Goal: Communication & Community: Connect with others

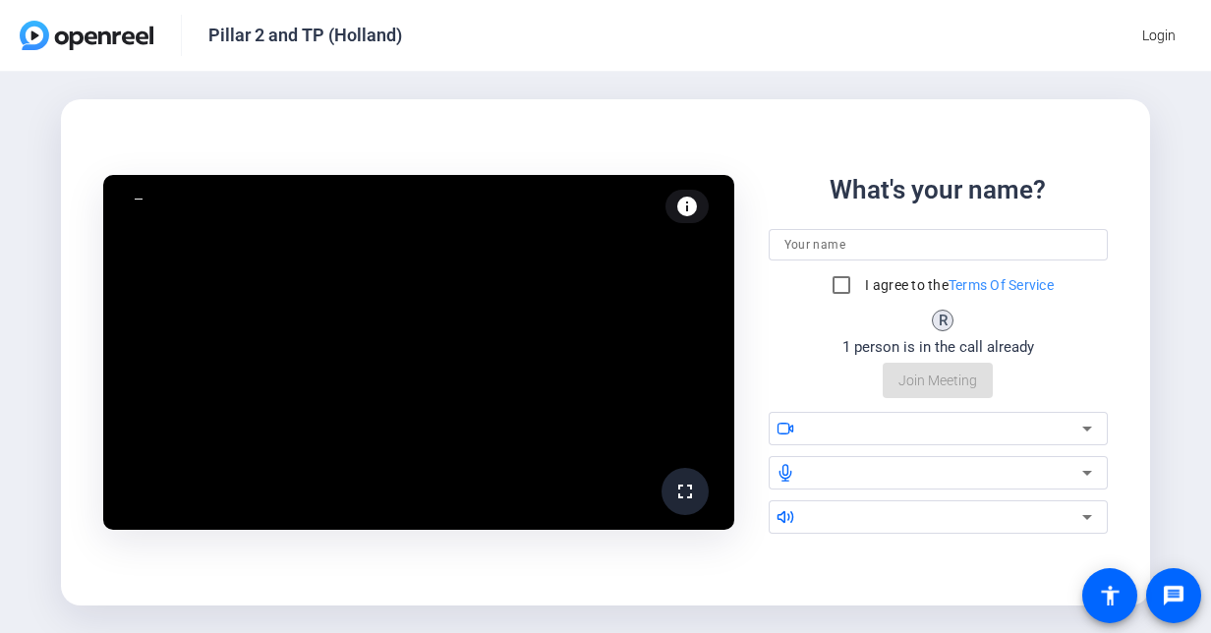
click at [841, 251] on input at bounding box center [938, 245] width 308 height 24
type input "[PERSON_NAME]"
click at [843, 282] on input "I agree to the Terms Of Service" at bounding box center [841, 284] width 39 height 39
checkbox input "true"
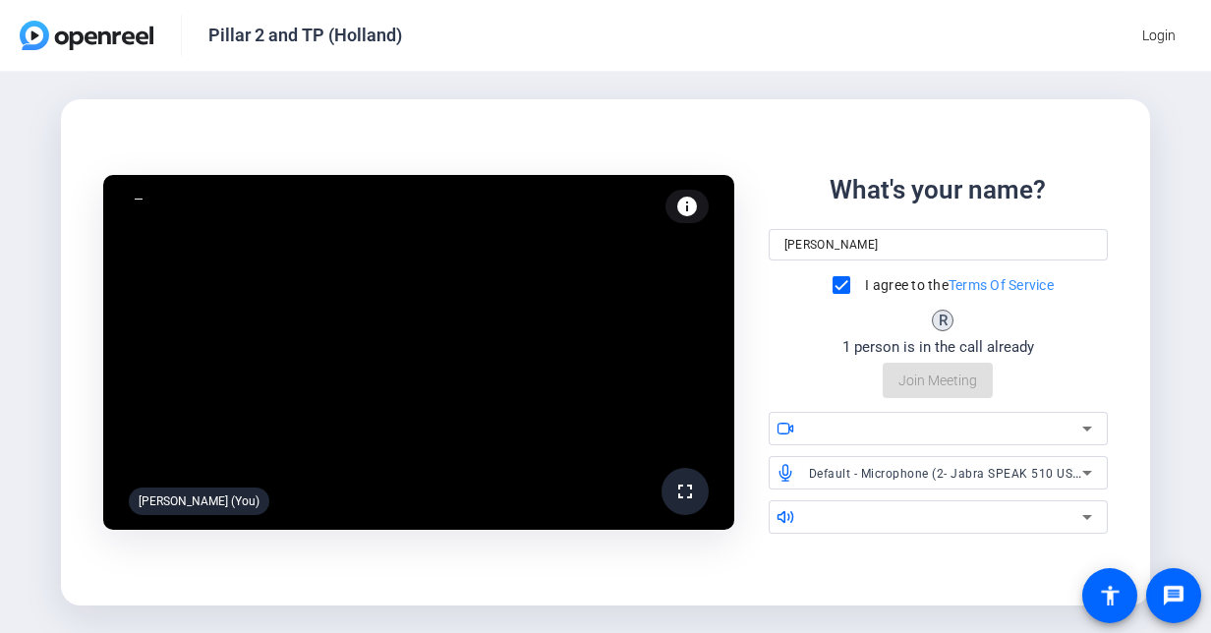
click at [1038, 421] on div at bounding box center [945, 429] width 273 height 24
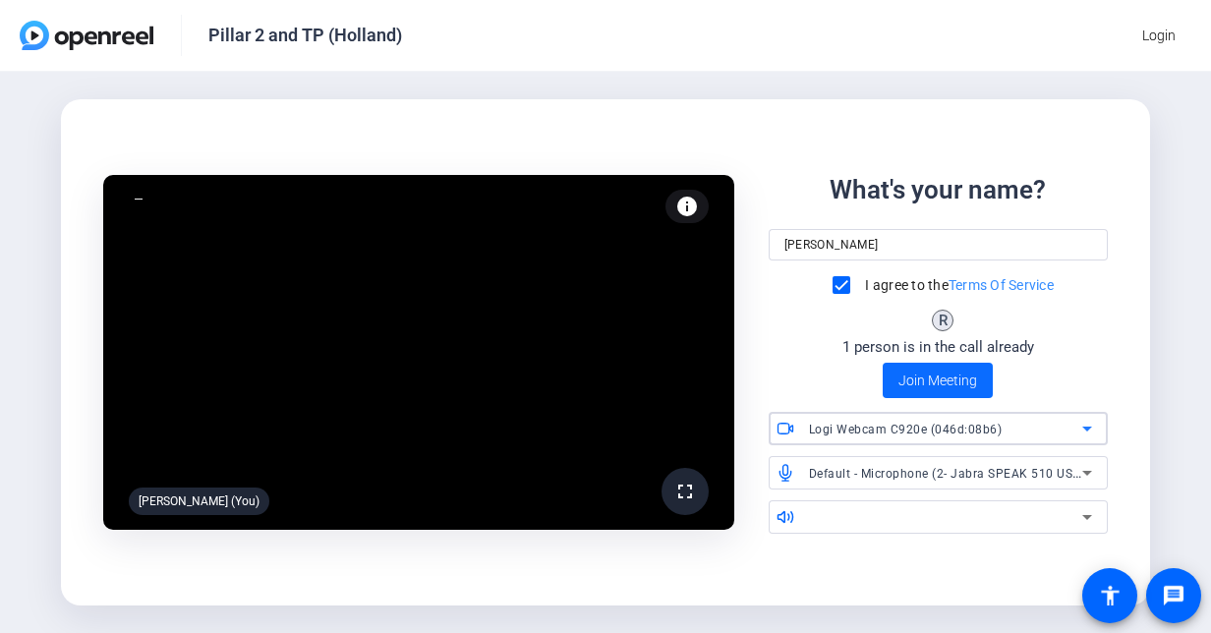
click at [966, 384] on span "Join Meeting" at bounding box center [937, 380] width 79 height 21
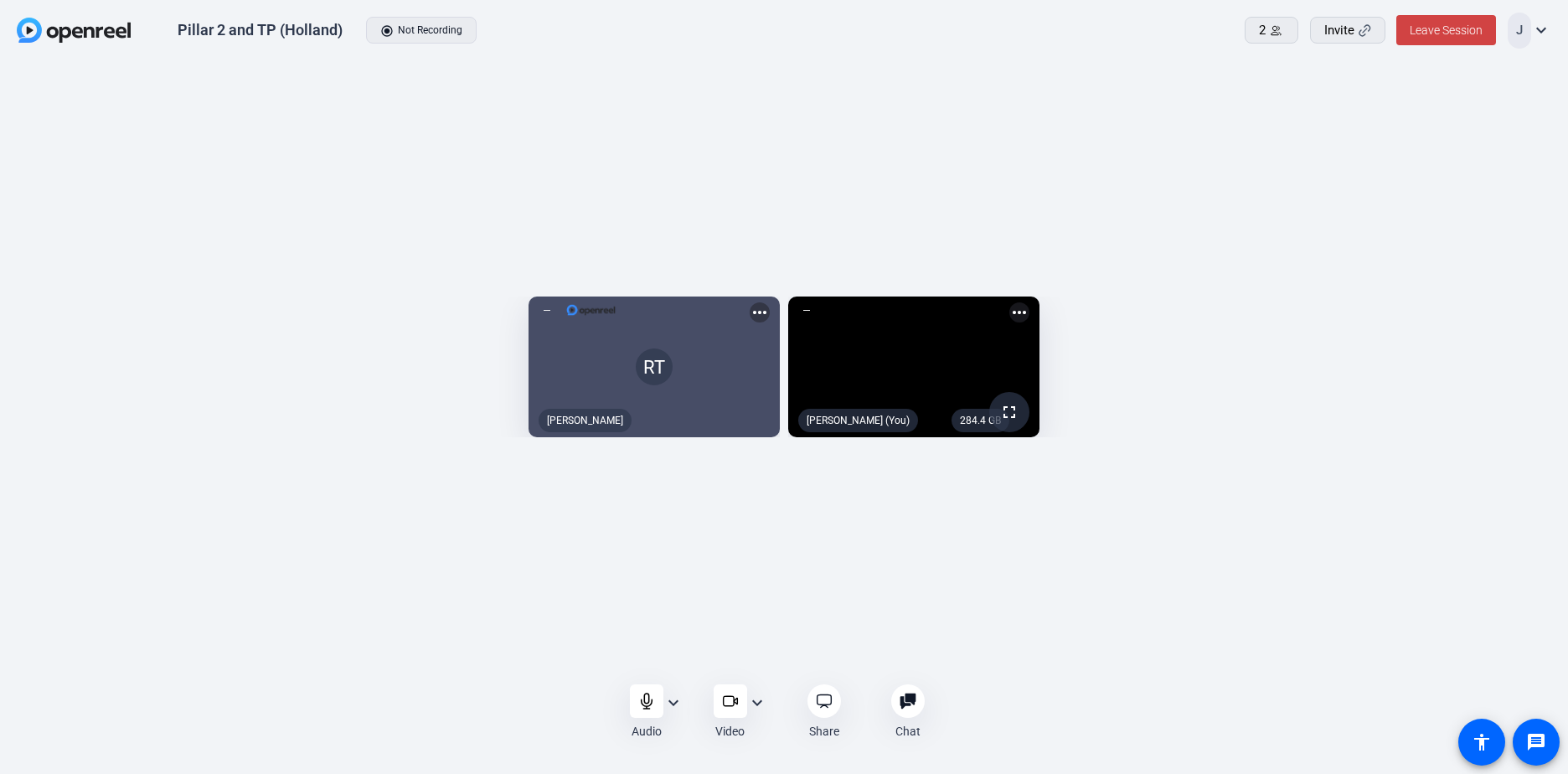
click at [678, 539] on mat-icon "expand_more" at bounding box center [673, 703] width 20 height 20
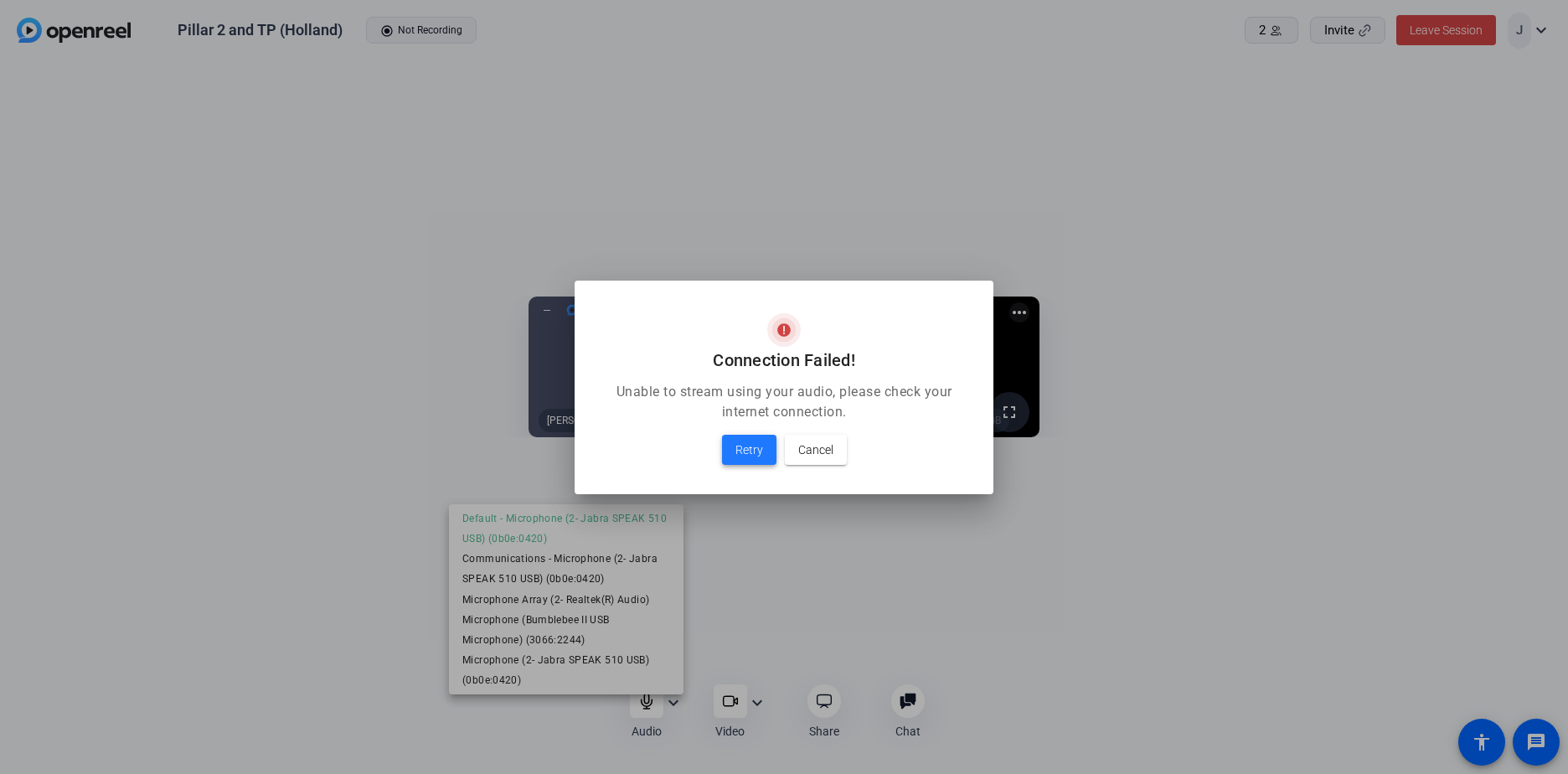
click at [747, 449] on span "Retry" at bounding box center [749, 450] width 27 height 20
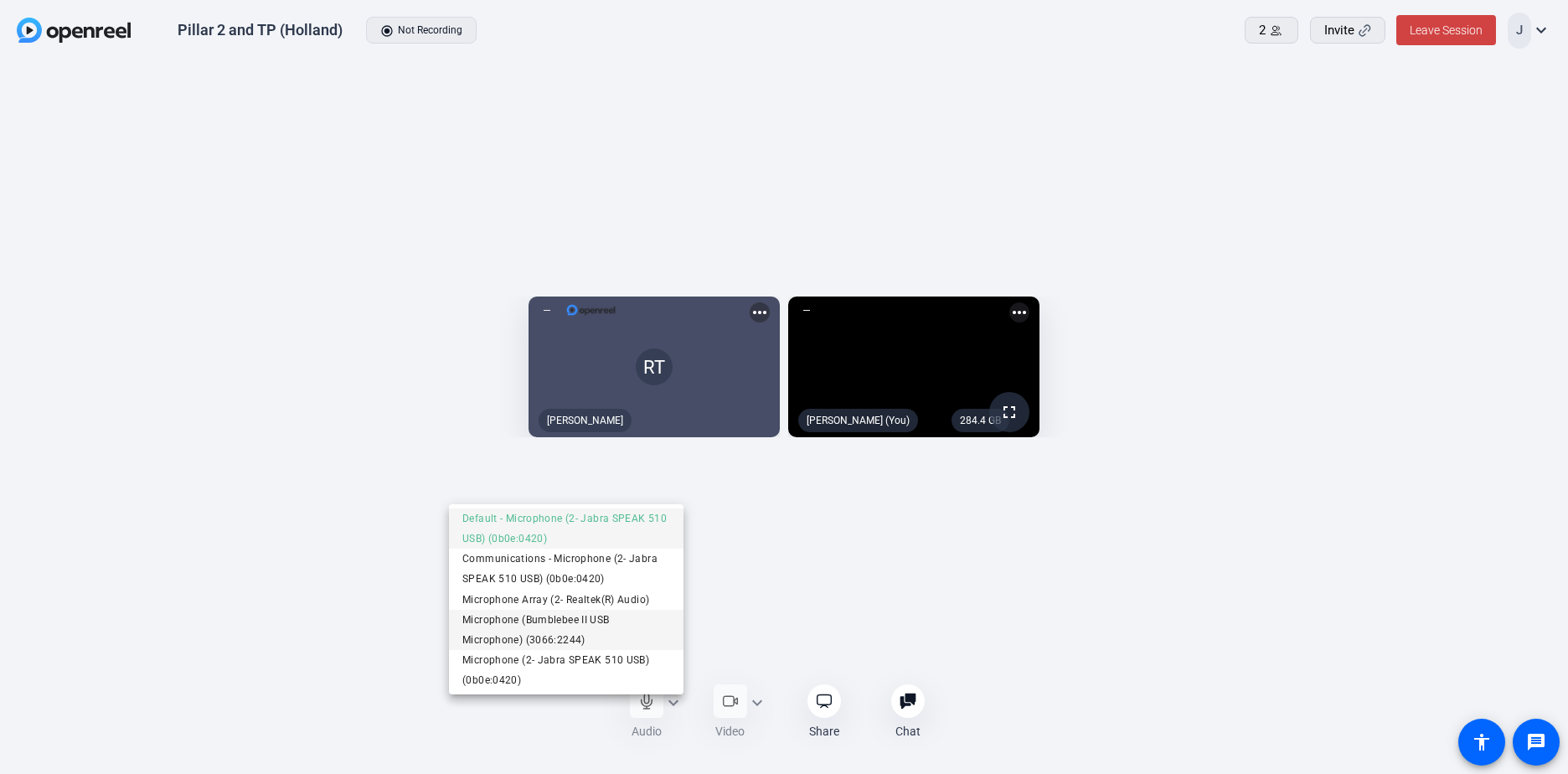
click at [566, 539] on span "Microphone (Bumblebee II USB Microphone) (3066:2244)" at bounding box center [566, 629] width 208 height 40
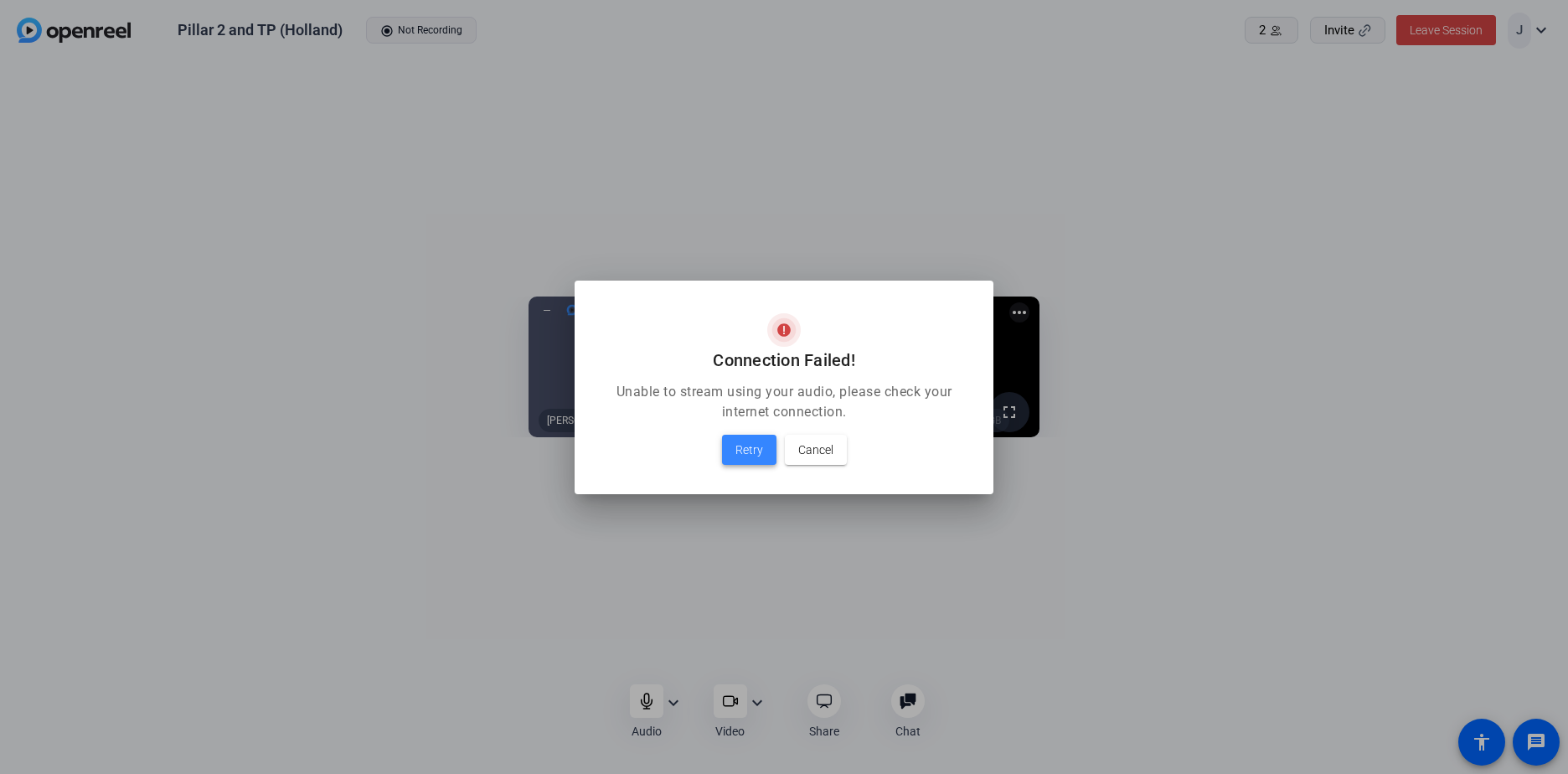
click at [744, 462] on span at bounding box center [749, 449] width 55 height 40
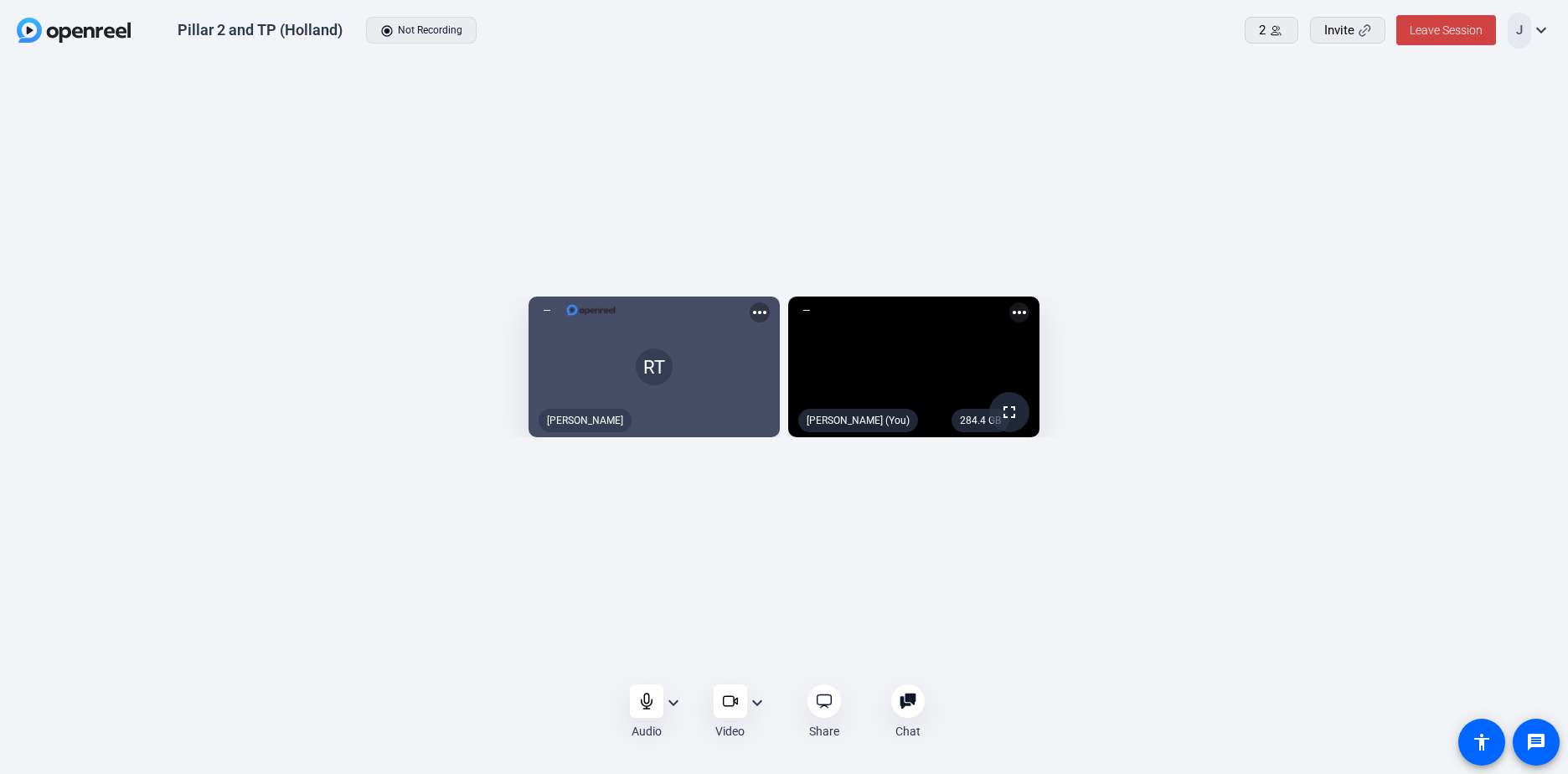
click at [667, 539] on mat-icon "expand_more" at bounding box center [673, 703] width 20 height 20
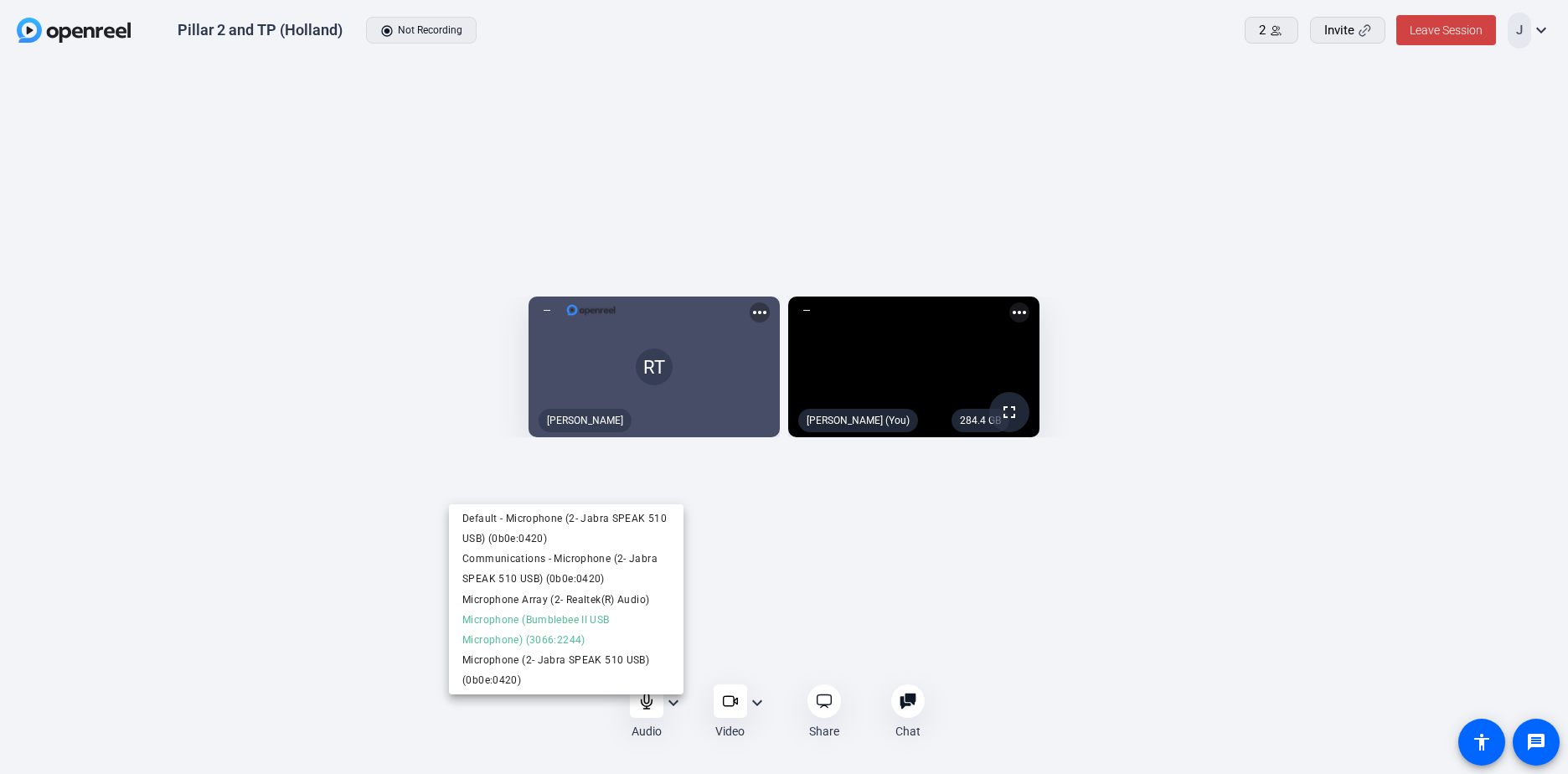
click at [162, 539] on div at bounding box center [784, 387] width 1568 height 774
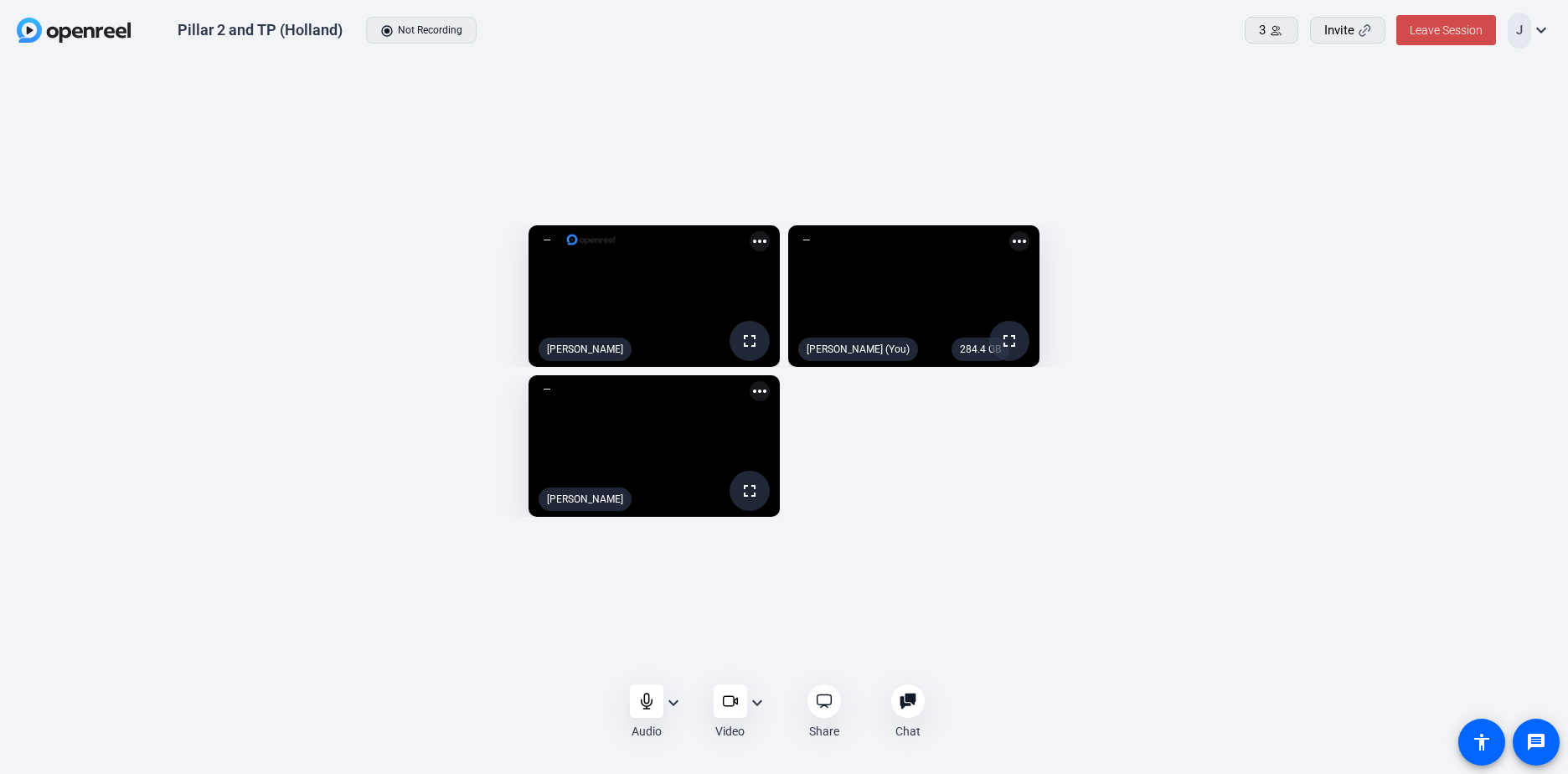
click at [1031, 24] on span "Leave Session" at bounding box center [1445, 31] width 72 height 14
